Goal: Task Accomplishment & Management: Use online tool/utility

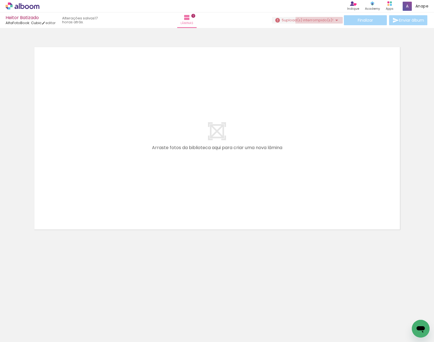
click at [320, 21] on span "upload(s) interrompido(s)!" at bounding box center [308, 19] width 49 height 5
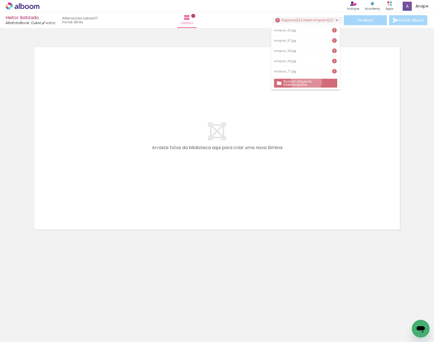
click at [0, 0] on slot "Buscar arquivos interrompidos" at bounding box center [0, 0] width 0 height 0
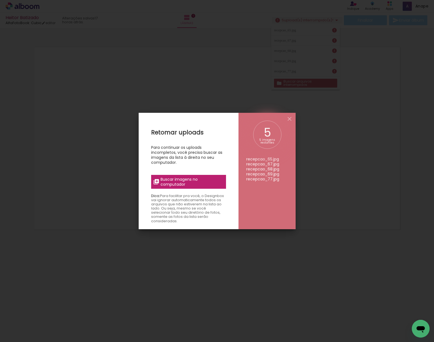
click at [184, 177] on span "Buscar imagens no computador" at bounding box center [191, 182] width 62 height 10
click at [0, 0] on input "file" at bounding box center [0, 0] width 0 height 0
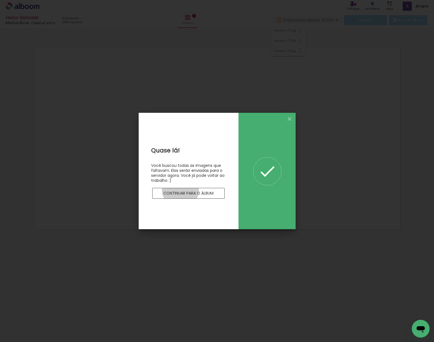
click at [180, 190] on paper-button "Continuar para o álbum" at bounding box center [188, 193] width 73 height 11
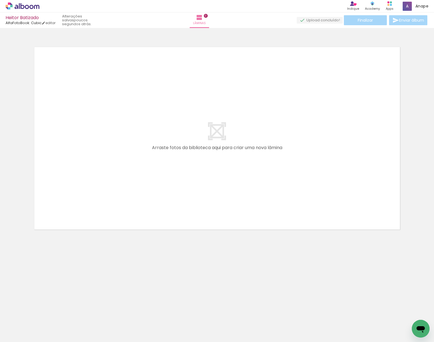
click at [24, 6] on icon at bounding box center [23, 6] width 4 height 6
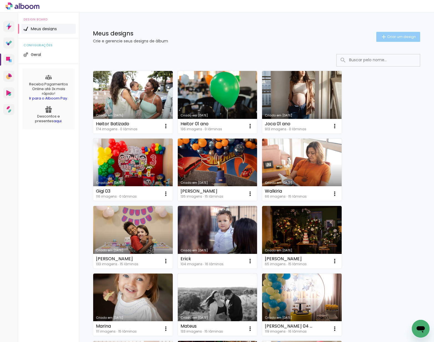
click at [403, 39] on paper-button "Criar um design" at bounding box center [398, 37] width 44 height 10
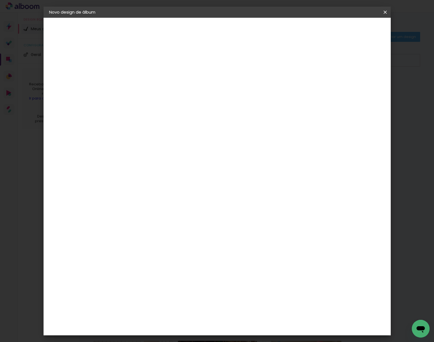
click at [140, 72] on input at bounding box center [140, 74] width 0 height 9
type input "Helena 05 anos"
type paper-input "Helena 05 anos"
click at [0, 0] on slot "Avançar" at bounding box center [0, 0] width 0 height 0
click at [165, 184] on div "AlfaFotoBook" at bounding box center [150, 185] width 29 height 4
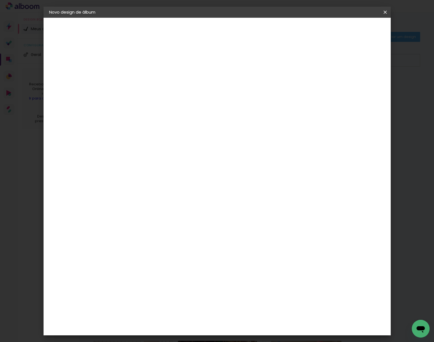
drag, startPoint x: 373, startPoint y: 31, endPoint x: 371, endPoint y: 33, distance: 3.1
click at [0, 0] on slot "Avançar" at bounding box center [0, 0] width 0 height 0
click at [177, 269] on span "Cubic" at bounding box center [164, 276] width 26 height 15
click at [0, 0] on slot "Avançar" at bounding box center [0, 0] width 0 height 0
click at [323, 60] on div at bounding box center [320, 59] width 5 height 5
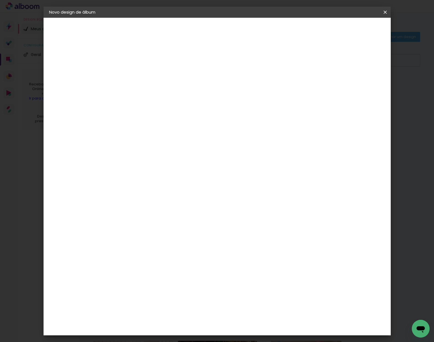
type paper-checkbox "on"
click at [354, 30] on span "Iniciar design" at bounding box center [341, 29] width 25 height 4
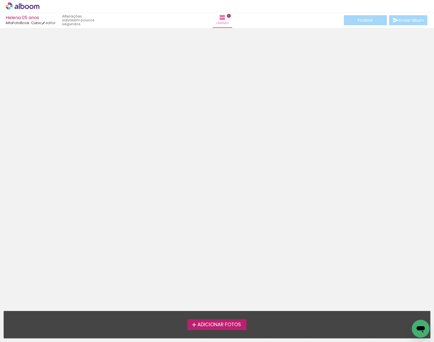
click at [215, 325] on span "Adicionar Fotos" at bounding box center [218, 324] width 43 height 5
click at [0, 0] on input "file" at bounding box center [0, 0] width 0 height 0
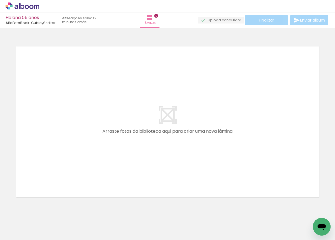
click at [27, 6] on icon at bounding box center [27, 7] width 4 height 4
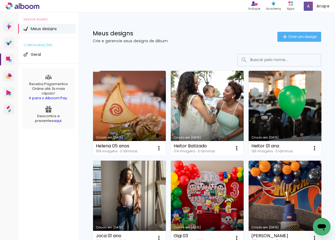
click at [305, 37] on span "Criar um design" at bounding box center [302, 37] width 29 height 4
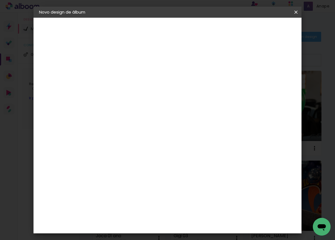
click at [145, 66] on div at bounding box center [130, 75] width 32 height 42
click at [130, 70] on input at bounding box center [130, 74] width 0 height 9
type input "Livia"
type paper-input "Livia"
click at [0, 0] on slot "Avançar" at bounding box center [0, 0] width 0 height 0
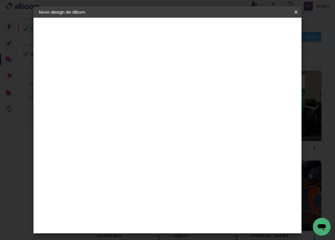
click at [155, 185] on div "AlfaFotoBook" at bounding box center [140, 185] width 29 height 4
click at [0, 0] on slot "Avançar" at bounding box center [0, 0] width 0 height 0
click at [167, 156] on span "Cubic" at bounding box center [154, 163] width 26 height 15
click at [220, 32] on paper-button "Avançar" at bounding box center [206, 29] width 27 height 9
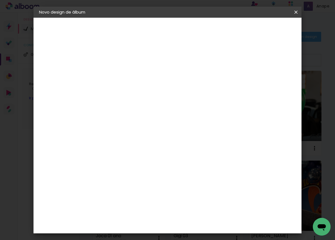
click at [0, 0] on slot "Mostrar sangria" at bounding box center [0, 0] width 0 height 0
type paper-checkbox "on"
click at [268, 34] on paper-button "Iniciar design" at bounding box center [253, 29] width 36 height 9
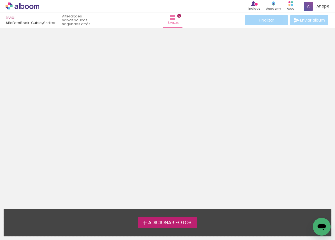
click at [174, 227] on label "Adicionar Fotos" at bounding box center [167, 223] width 59 height 11
click at [0, 0] on input "file" at bounding box center [0, 0] width 0 height 0
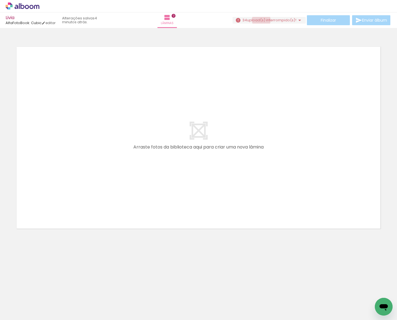
click at [259, 20] on span "upload(s) interrompido(s)!" at bounding box center [271, 19] width 49 height 5
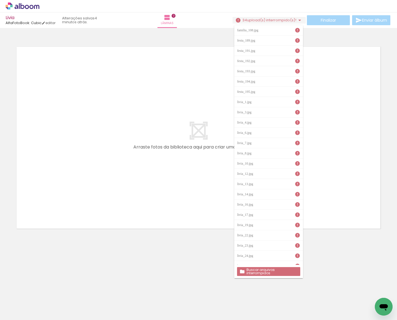
click at [0, 0] on slot "Buscar arquivos interrompidos" at bounding box center [0, 0] width 0 height 0
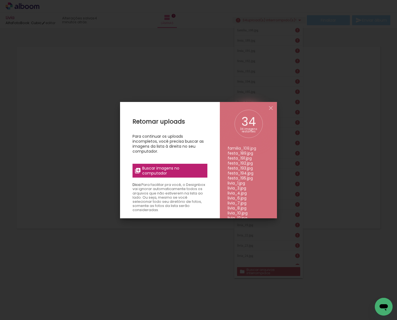
click at [152, 167] on span "Buscar imagens no computador" at bounding box center [173, 171] width 62 height 10
click at [0, 0] on input "file" at bounding box center [0, 0] width 0 height 0
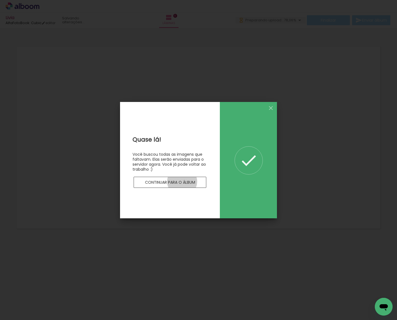
click at [0, 0] on slot "Continuar para o álbum" at bounding box center [0, 0] width 0 height 0
